Goal: Task Accomplishment & Management: Complete application form

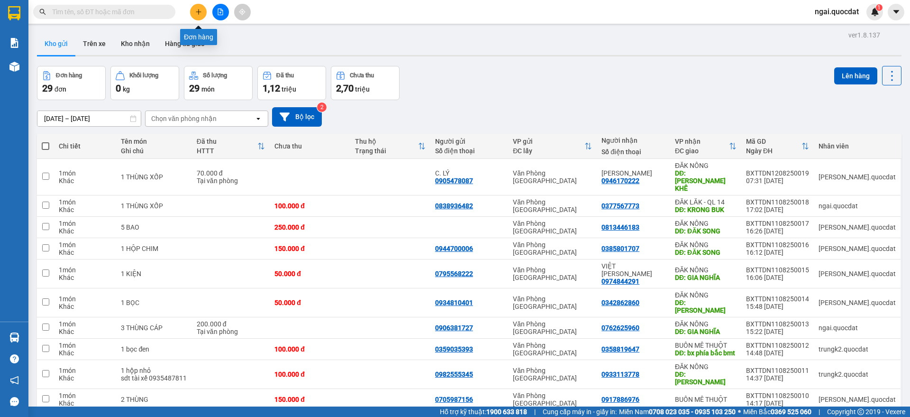
click at [200, 13] on icon "plus" at bounding box center [198, 12] width 7 height 7
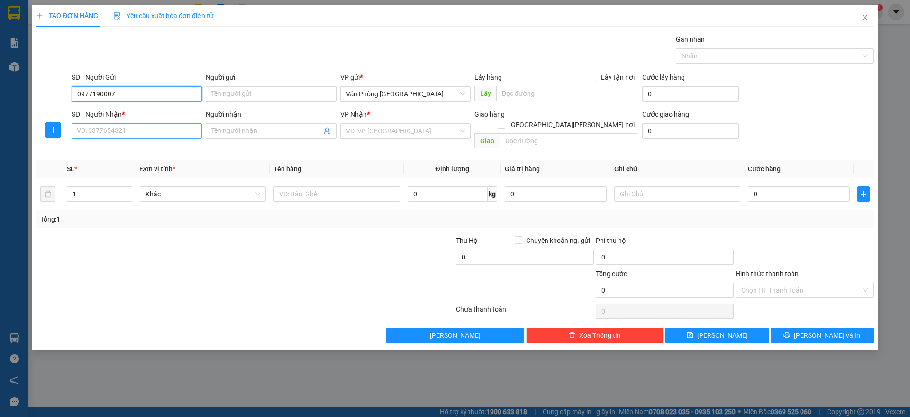
type input "0977190007"
click at [140, 137] on input "SĐT Người Nhận *" at bounding box center [137, 130] width 130 height 15
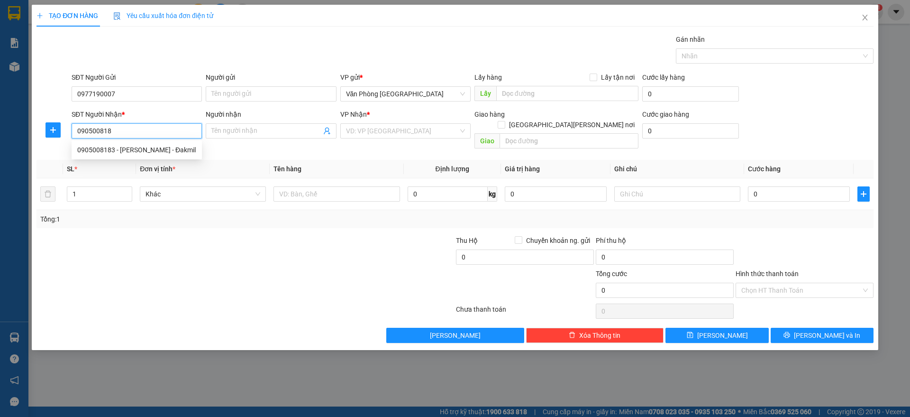
type input "0905008183"
click at [181, 152] on div "0905008183 - [PERSON_NAME] - Đakmil" at bounding box center [136, 150] width 119 height 10
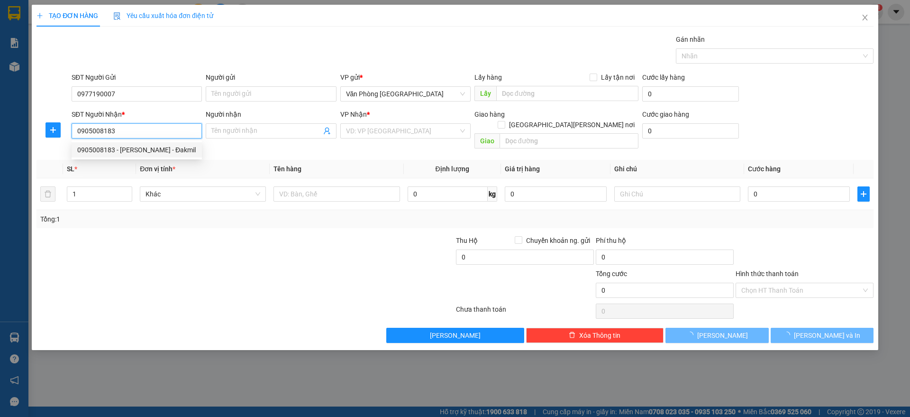
type input "[PERSON_NAME] - Đakmil"
type input "CÂY XĂNG 34 - ĐĂK MIN"
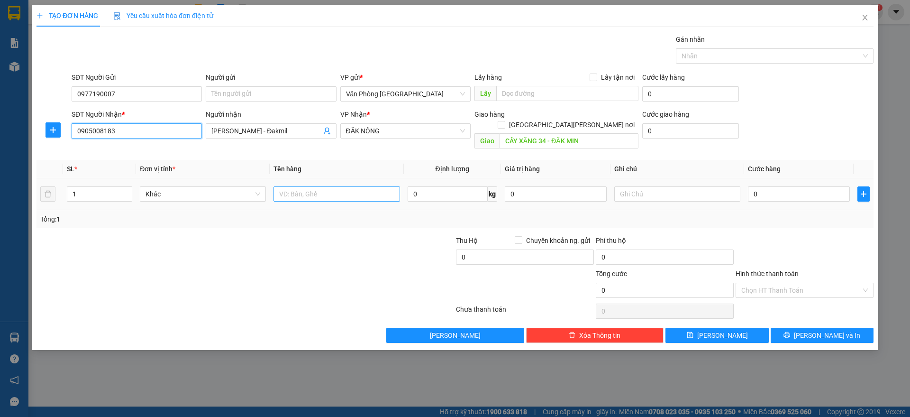
type input "0905008183"
click at [359, 186] on input "text" at bounding box center [336, 193] width 126 height 15
paste input "ùng"
paste input "ÙNG"
paste input "Â"
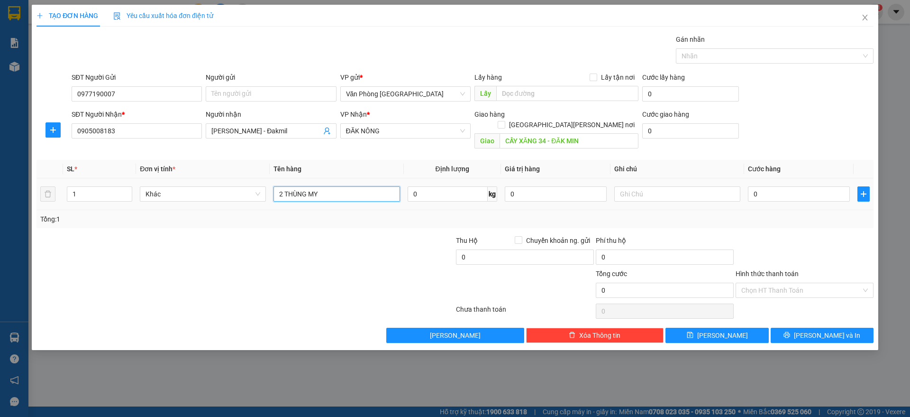
paste input "Ỹ"
paste input "Â"
paste input "ẦM"
paste input "ẨM"
type input "2 THÙNG MỸ [PERSON_NAME]"
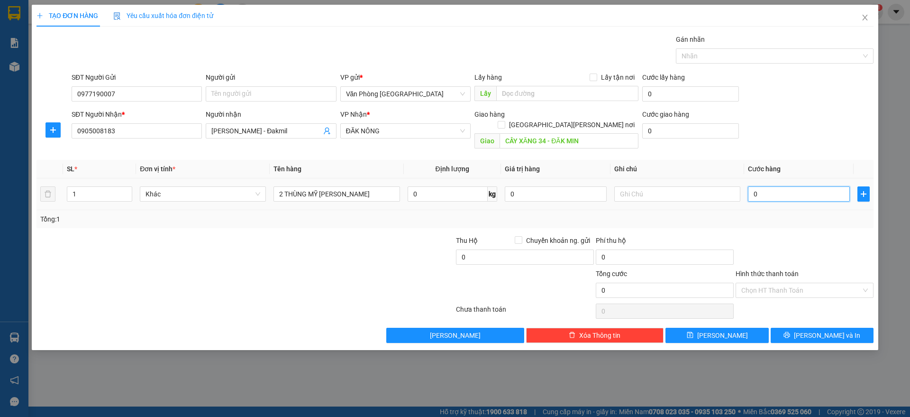
click at [774, 186] on input "0" at bounding box center [799, 193] width 102 height 15
type input "2"
type input "20"
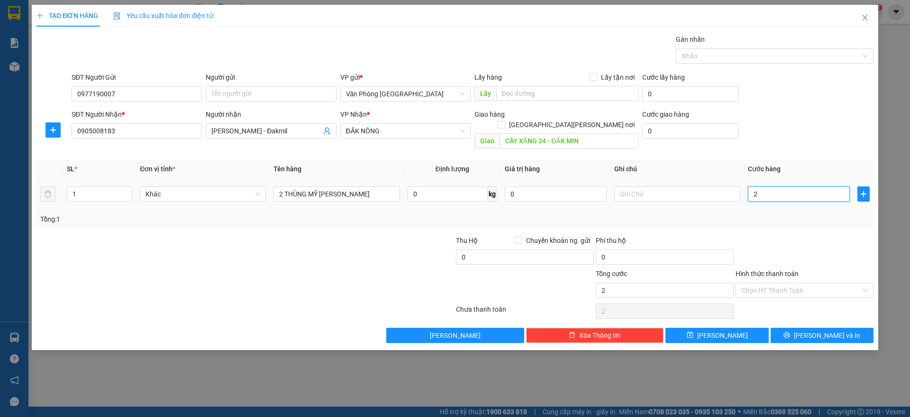
type input "20"
type input "200"
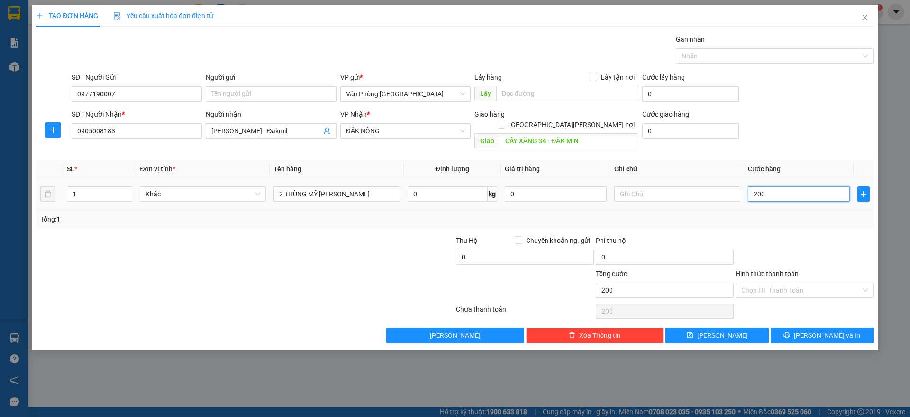
type input "2.000"
type input "20.000"
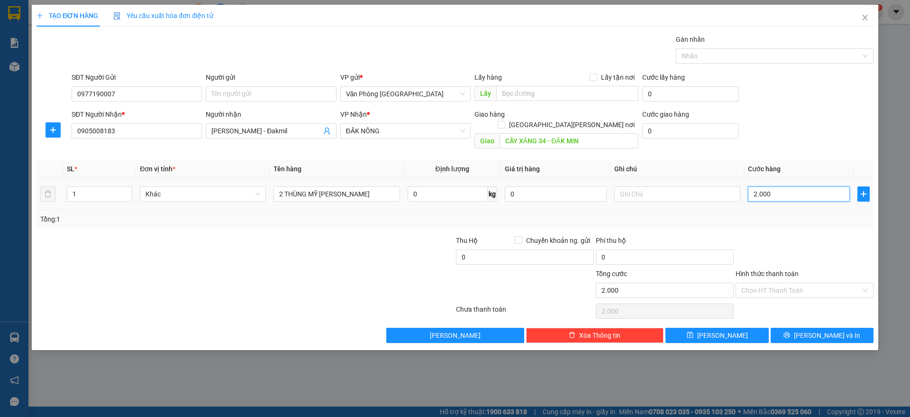
type input "20.000"
type input "200.000"
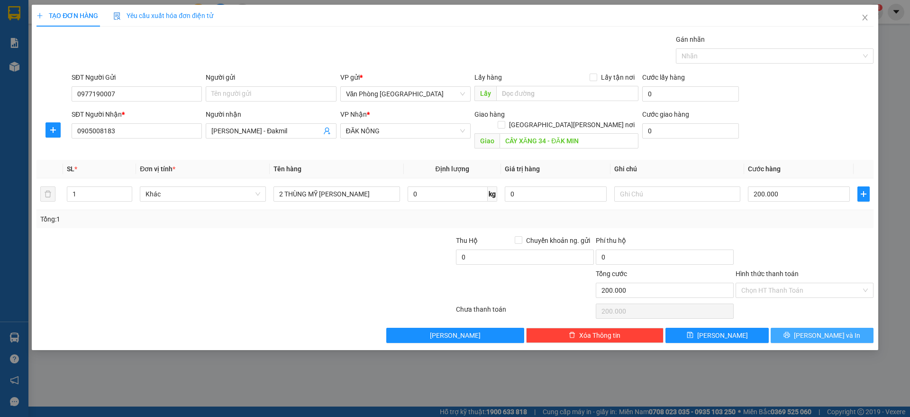
click at [822, 330] on span "[PERSON_NAME] và In" at bounding box center [827, 335] width 66 height 10
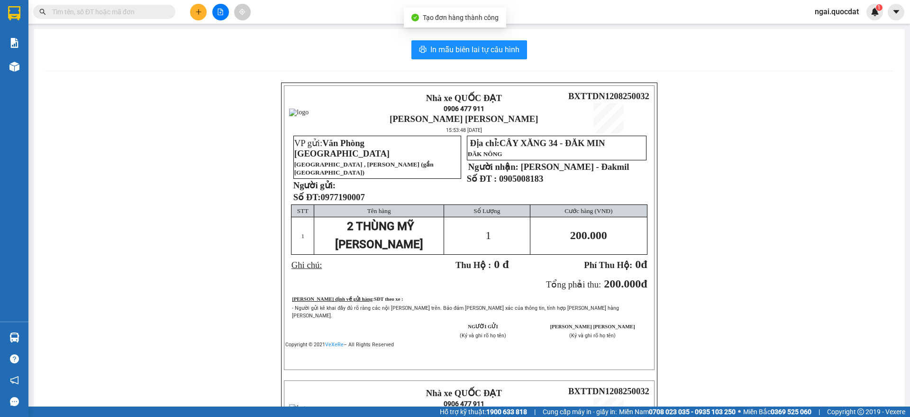
click at [501, 27] on div "Tạo đơn hàng thành công" at bounding box center [455, 18] width 102 height 20
click at [495, 42] on button "In mẫu biên lai tự cấu hình" at bounding box center [469, 49] width 116 height 19
